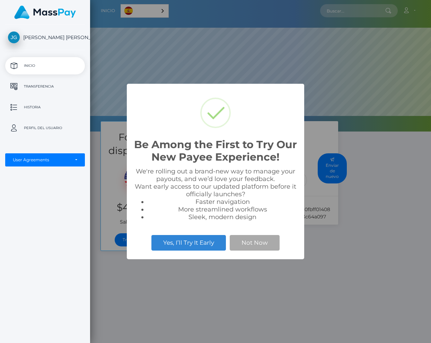
scroll to position [132, 341]
click at [274, 242] on button "Not Now" at bounding box center [255, 242] width 50 height 15
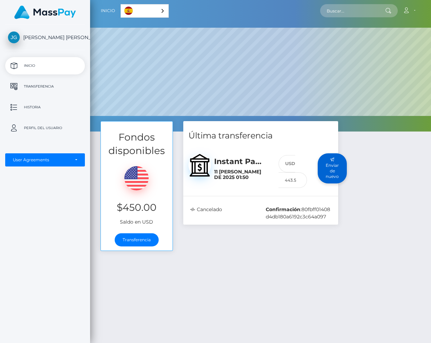
click at [331, 176] on button "Enviar de nuevo" at bounding box center [332, 168] width 29 height 30
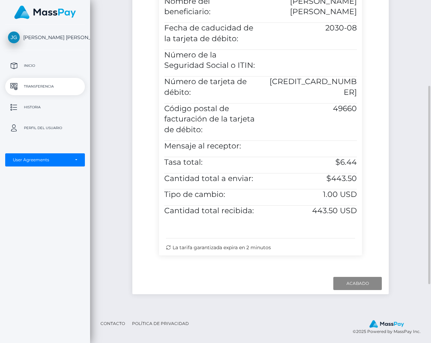
scroll to position [249, 0]
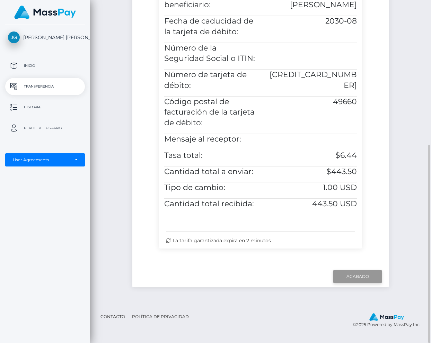
click at [355, 277] on input "Finish" at bounding box center [357, 276] width 48 height 13
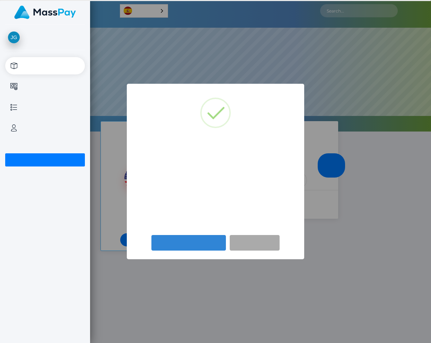
scroll to position [132, 341]
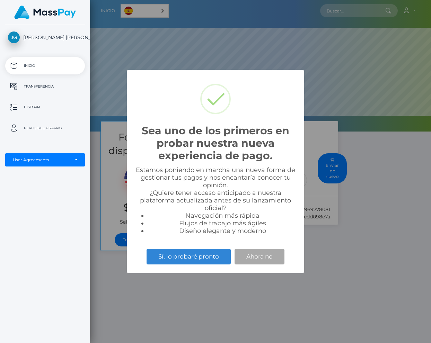
click at [249, 321] on div "Sea uno de los primeros en probar nuestra nueva experiencia de pago. × Estamos …" at bounding box center [215, 171] width 431 height 343
